Goal: Information Seeking & Learning: Learn about a topic

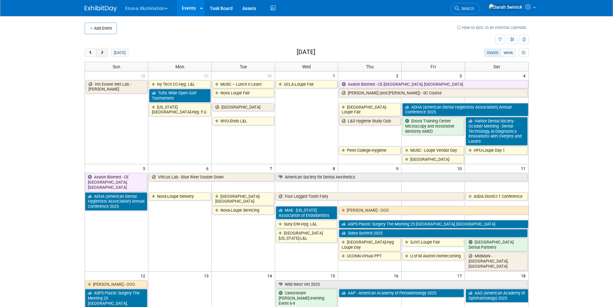
drag, startPoint x: 106, startPoint y: 55, endPoint x: 119, endPoint y: 58, distance: 13.8
click at [106, 55] on button "next" at bounding box center [102, 53] width 12 height 8
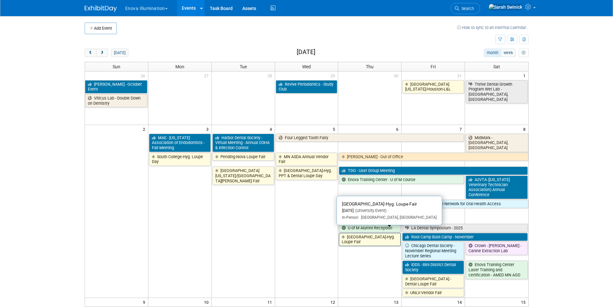
click at [362, 235] on link "[GEOGRAPHIC_DATA]-Hyg. Loupe Fair" at bounding box center [370, 239] width 62 height 13
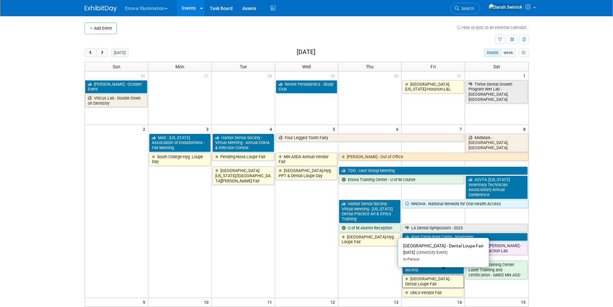
click at [427, 276] on link "[GEOGRAPHIC_DATA] - Dental Loupe Fair" at bounding box center [434, 281] width 62 height 13
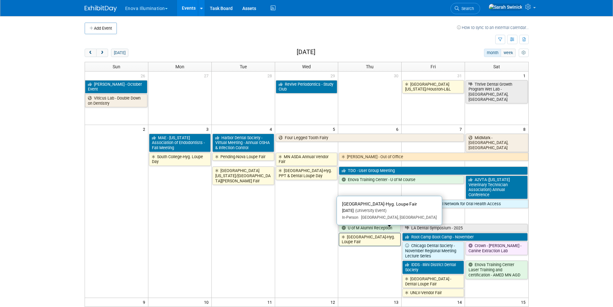
click at [385, 234] on link "[GEOGRAPHIC_DATA]-Hyg. Loupe Fair" at bounding box center [370, 239] width 62 height 13
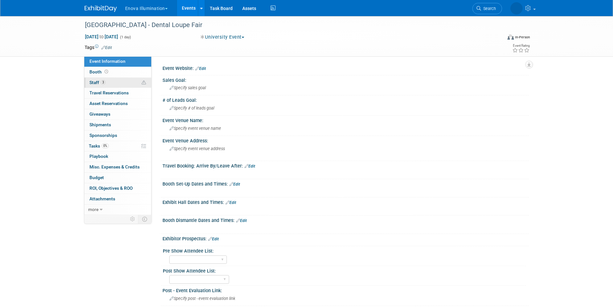
click at [119, 86] on link "3 Staff 3" at bounding box center [117, 83] width 67 height 10
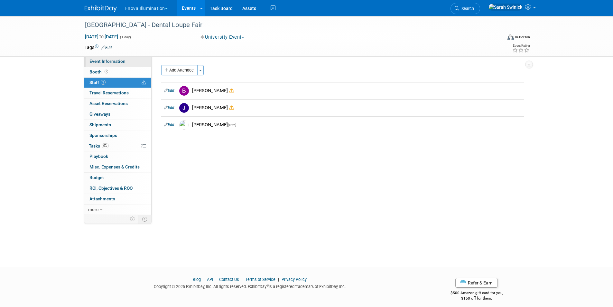
click at [116, 61] on span "Event Information" at bounding box center [108, 61] width 36 height 5
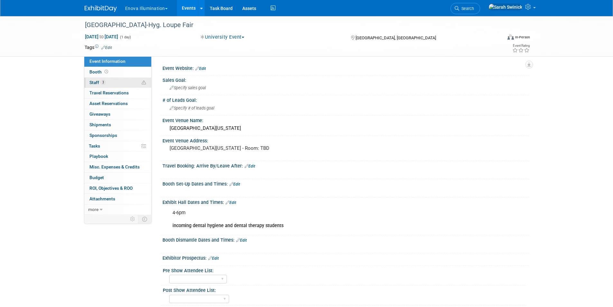
click at [112, 86] on link "3 Staff 3" at bounding box center [117, 83] width 67 height 10
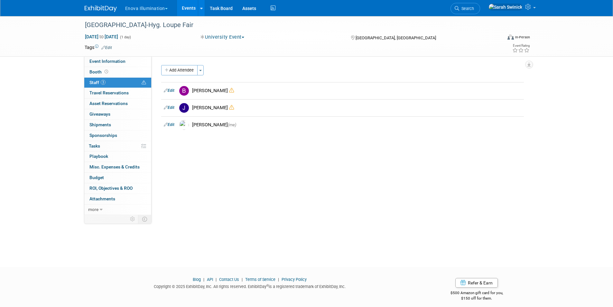
click at [93, 11] on img at bounding box center [101, 8] width 32 height 6
